Goal: Task Accomplishment & Management: Manage account settings

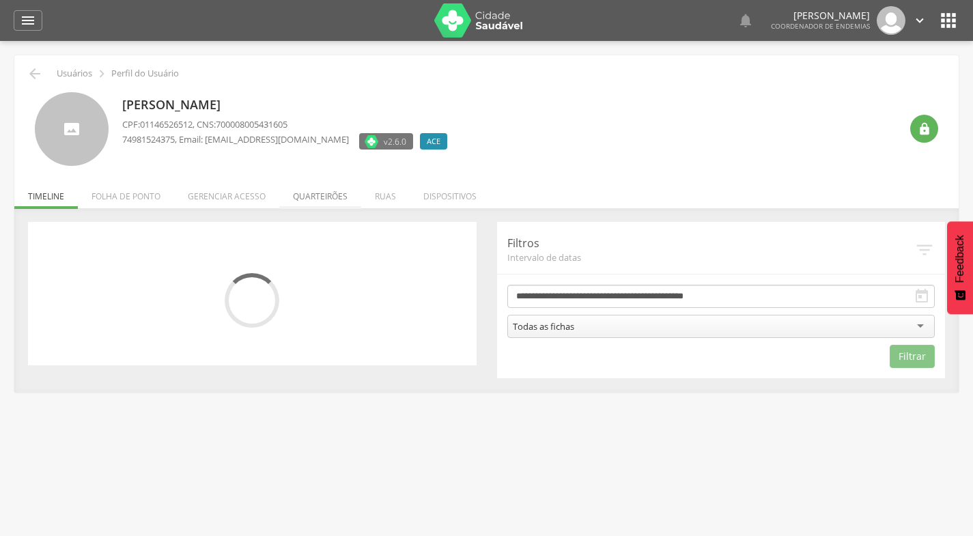
click at [329, 197] on li "Quarteirões" at bounding box center [320, 193] width 82 height 32
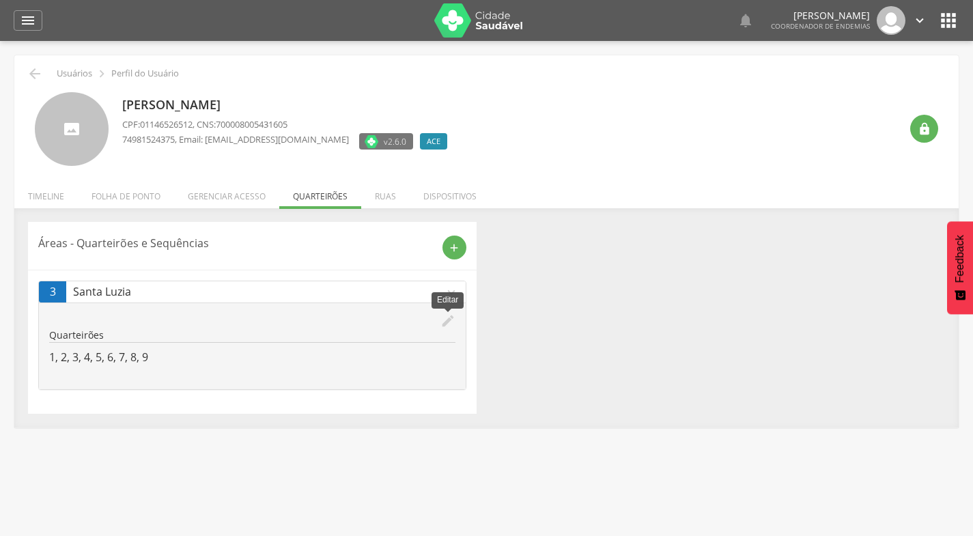
click at [446, 317] on icon "edit" at bounding box center [447, 320] width 15 height 15
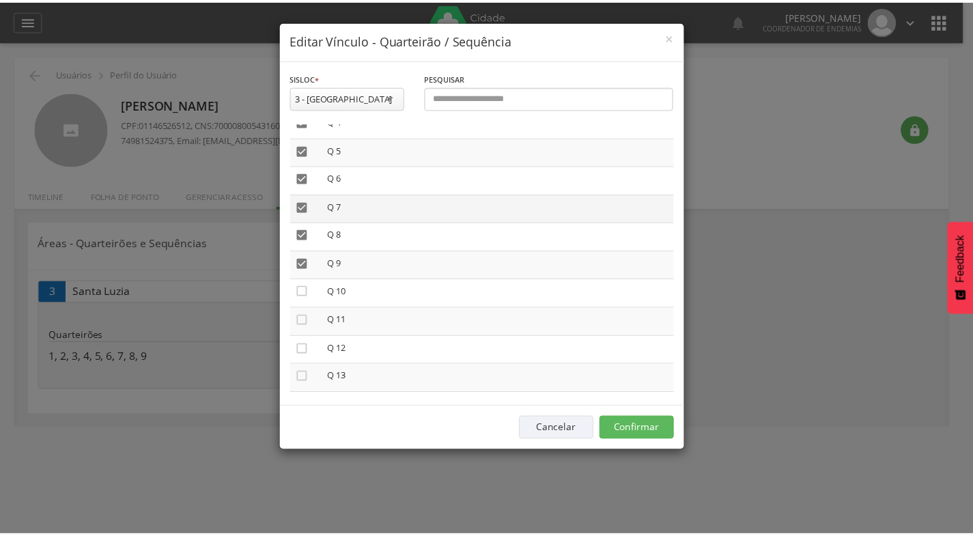
scroll to position [205, 0]
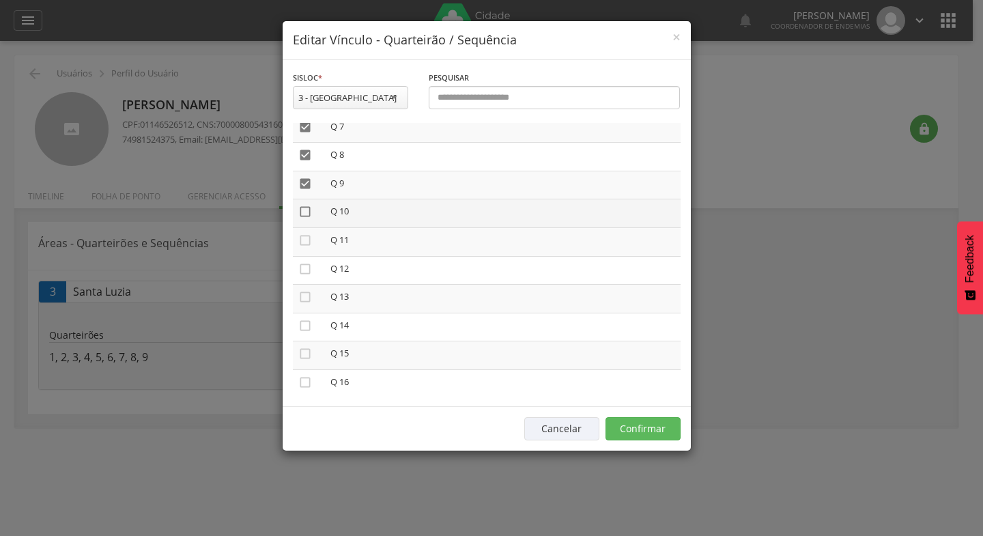
click at [303, 211] on icon "" at bounding box center [305, 212] width 14 height 14
click at [304, 241] on icon "" at bounding box center [305, 240] width 14 height 14
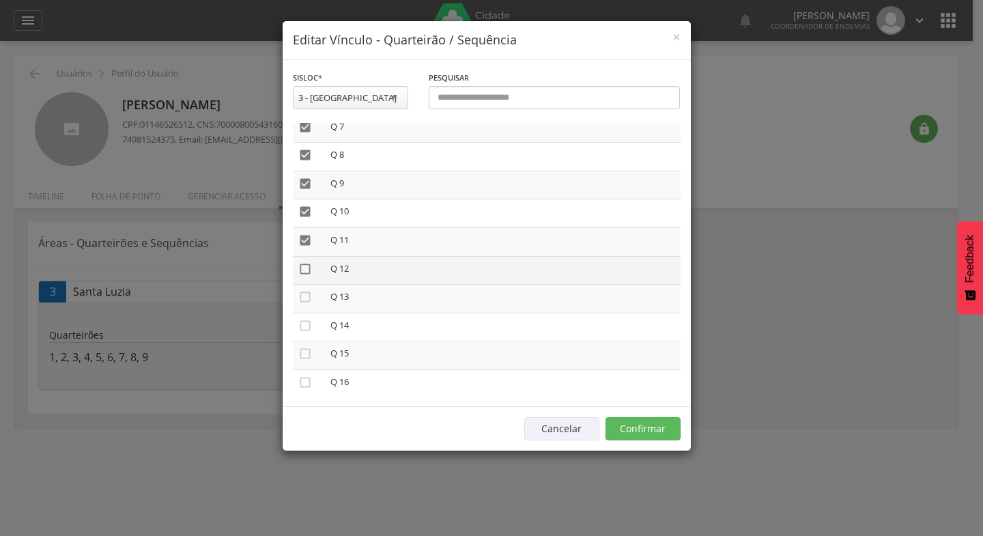
drag, startPoint x: 305, startPoint y: 268, endPoint x: 403, endPoint y: 309, distance: 105.9
click at [305, 270] on icon "" at bounding box center [305, 269] width 14 height 14
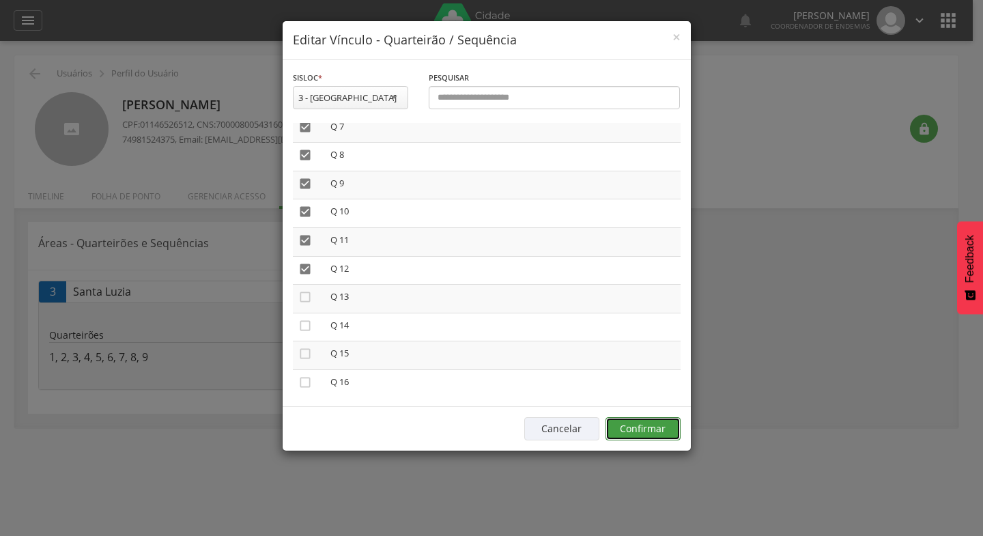
click at [653, 425] on button "Confirmar" at bounding box center [643, 428] width 75 height 23
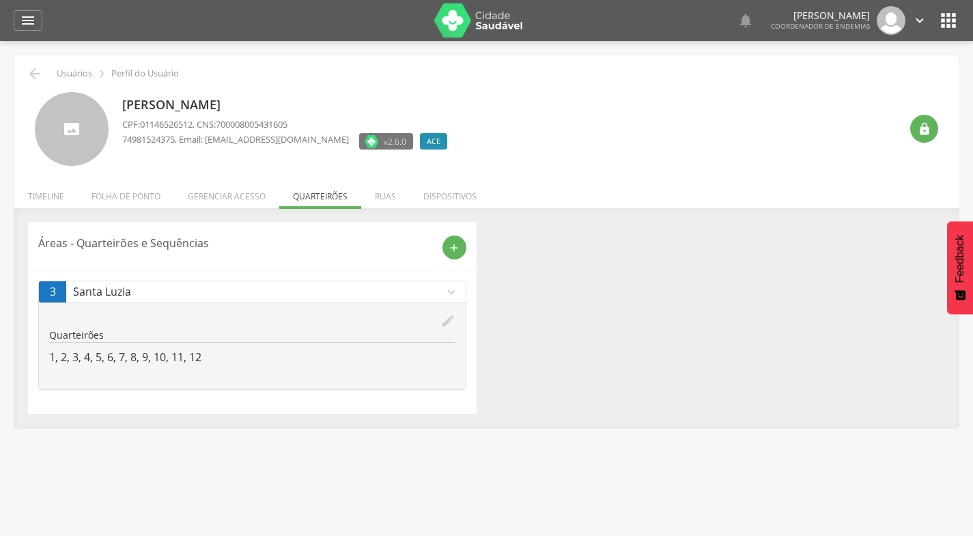
click at [919, 21] on icon "" at bounding box center [919, 20] width 15 height 15
drag, startPoint x: 782, startPoint y: 96, endPoint x: 948, endPoint y: 22, distance: 182.2
click at [784, 94] on div "[PERSON_NAME] CPF: 01146526512 , CNS: 700008005431605 74981524375 , Email: [EMA…" at bounding box center [511, 129] width 778 height 74
click at [944, 16] on icon "" at bounding box center [948, 21] width 22 height 22
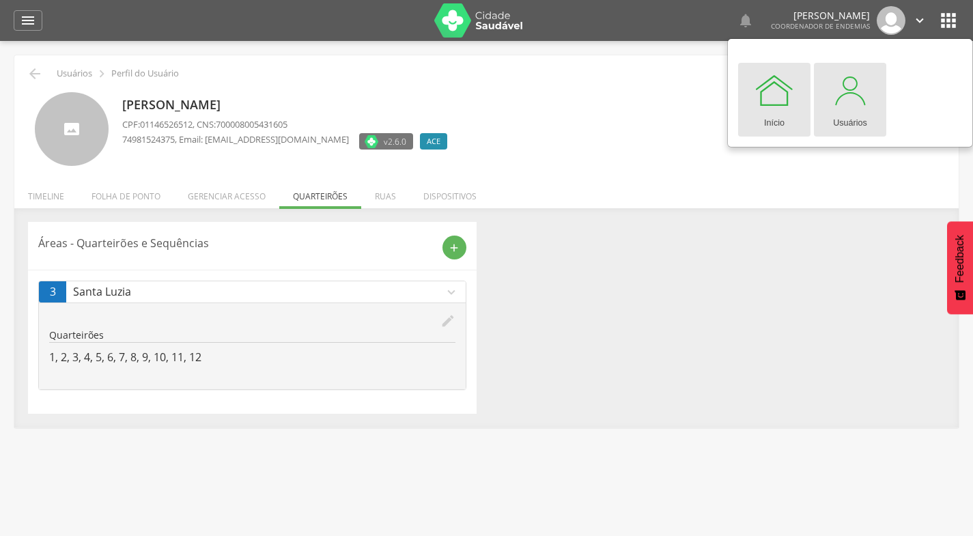
click at [844, 102] on div at bounding box center [849, 90] width 41 height 41
